Goal: Navigation & Orientation: Find specific page/section

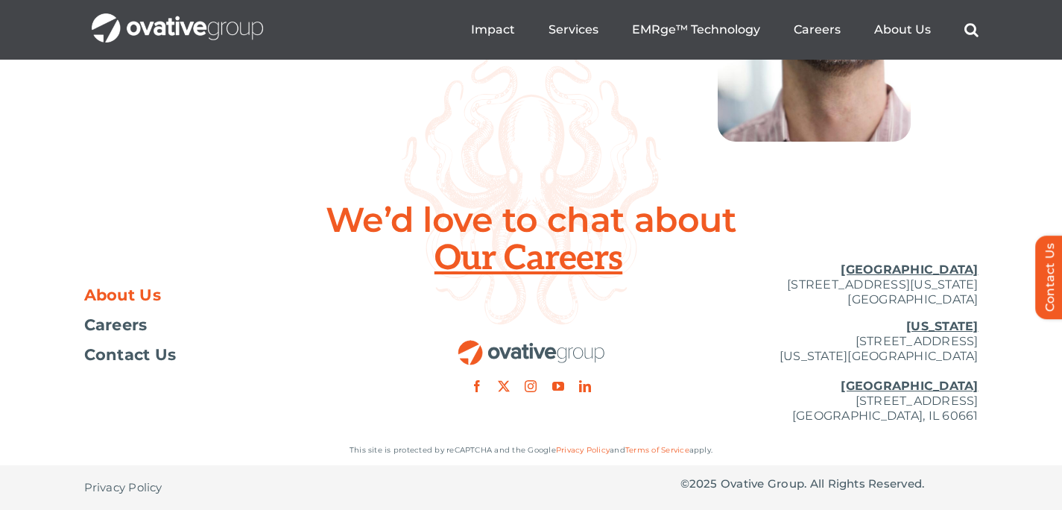
click at [128, 300] on span "About Us" at bounding box center [123, 295] width 78 height 15
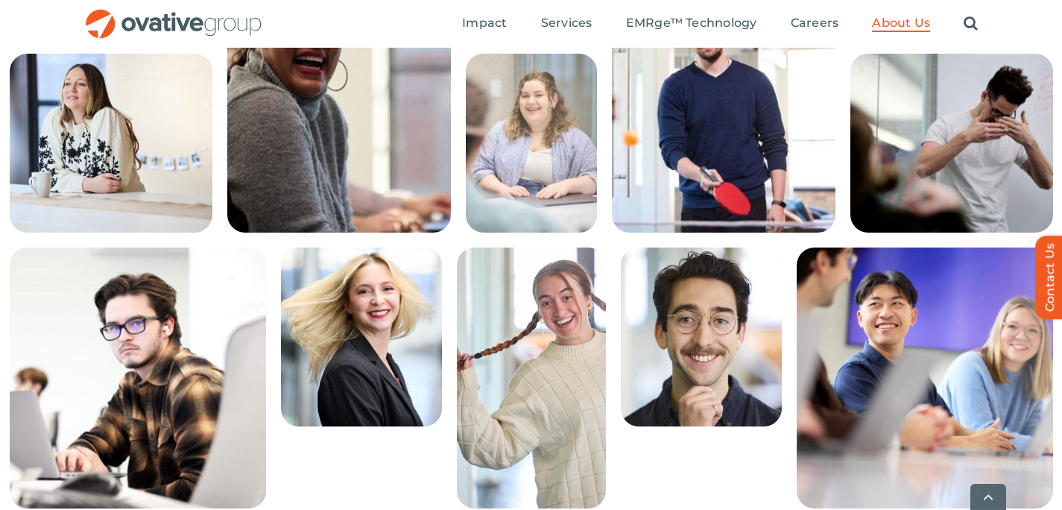
scroll to position [3324, 0]
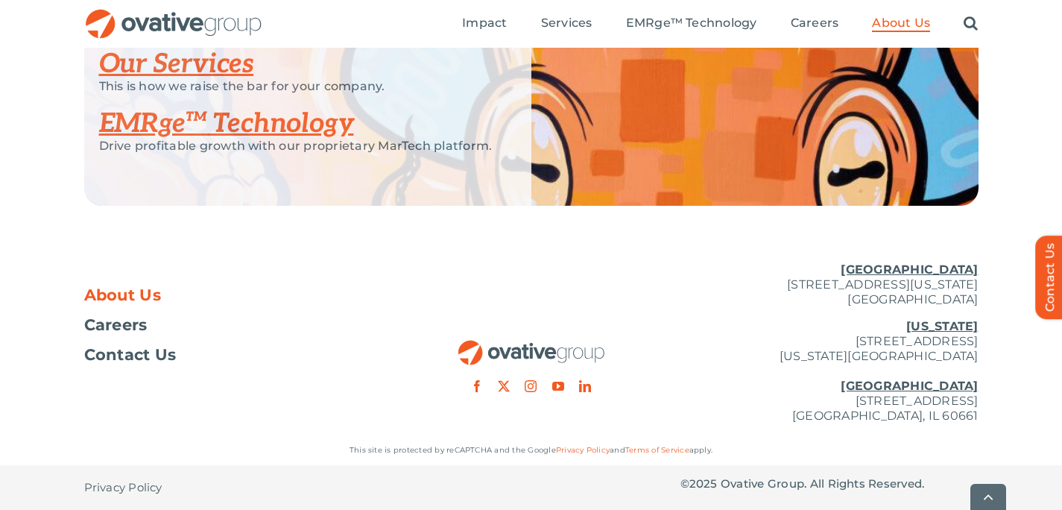
click at [109, 481] on span "Privacy Policy" at bounding box center [123, 487] width 78 height 15
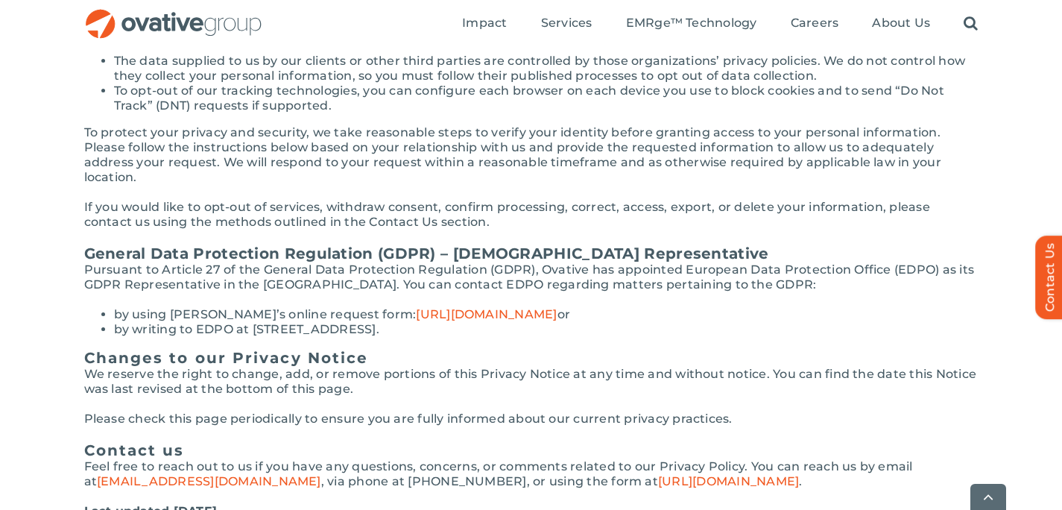
scroll to position [3567, 0]
